Goal: Navigation & Orientation: Find specific page/section

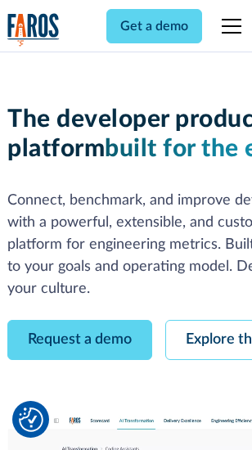
scroll to position [93, 0]
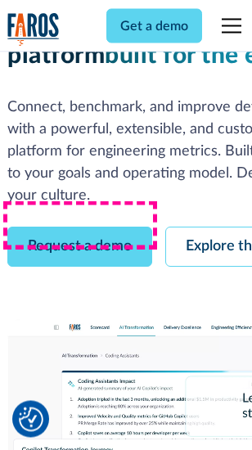
click at [80, 228] on link "Request a demo" at bounding box center [79, 248] width 145 height 40
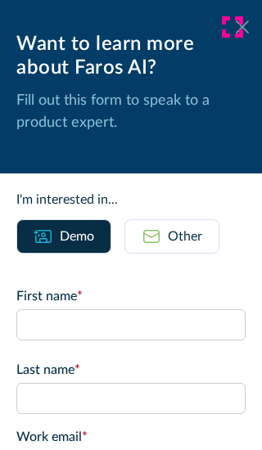
click at [236, 27] on icon at bounding box center [242, 26] width 13 height 12
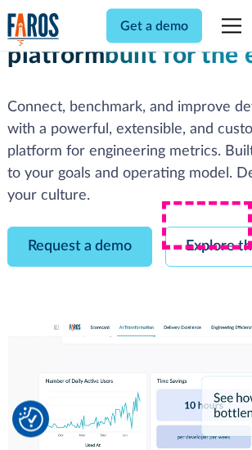
click at [214, 228] on link "Explore the platform" at bounding box center [252, 248] width 174 height 40
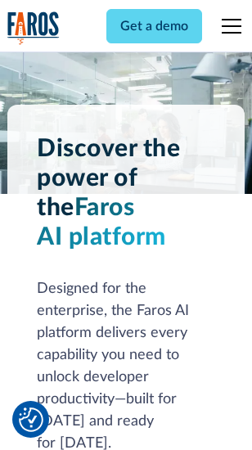
scroll to position [12475, 0]
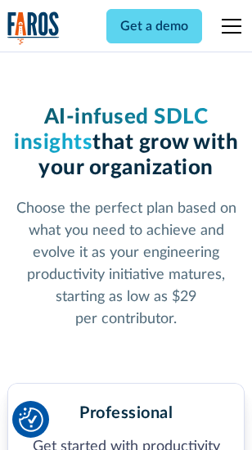
scroll to position [2596, 0]
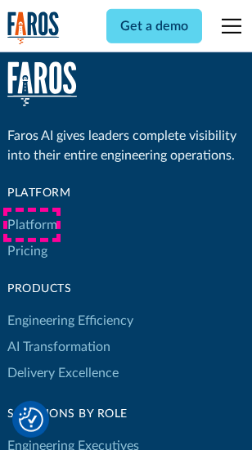
click at [32, 225] on link "Platform" at bounding box center [32, 225] width 50 height 26
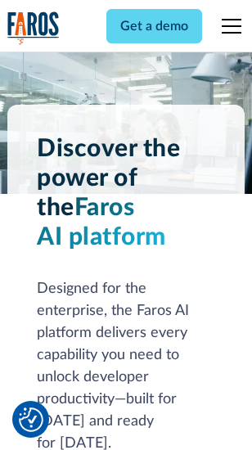
scroll to position [13001, 0]
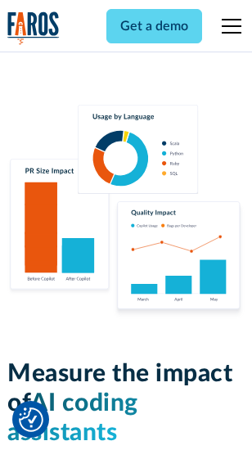
scroll to position [10224, 0]
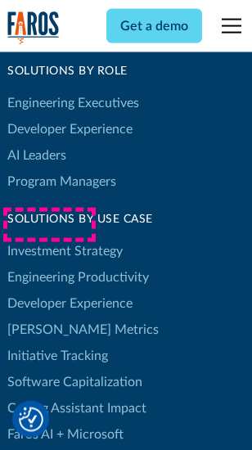
click at [49, 317] on link "[PERSON_NAME] Metrics" at bounding box center [83, 330] width 152 height 26
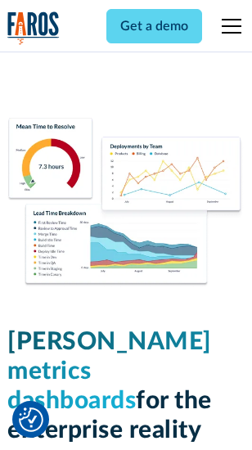
scroll to position [7251, 0]
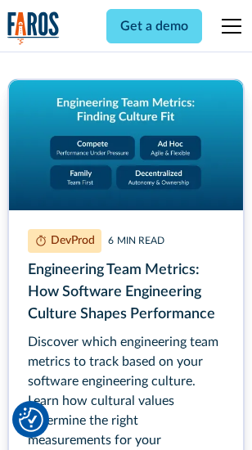
scroll to position [7453, 0]
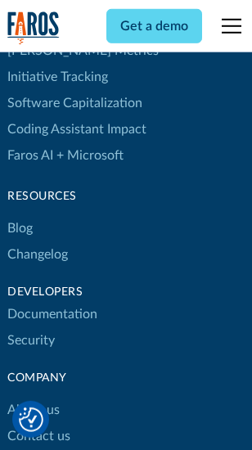
click at [38, 242] on link "Changelog" at bounding box center [37, 255] width 61 height 26
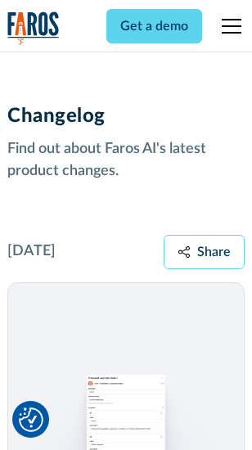
scroll to position [20082, 0]
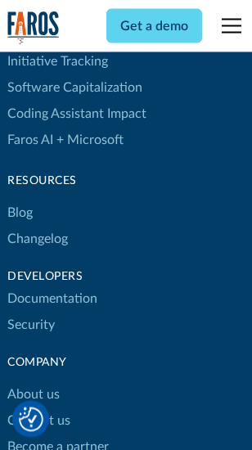
click at [33, 382] on link "About us" at bounding box center [33, 395] width 52 height 26
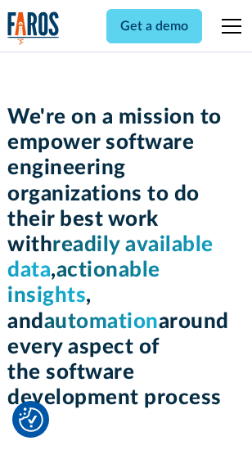
scroll to position [5664, 0]
